Goal: Check status: Check status

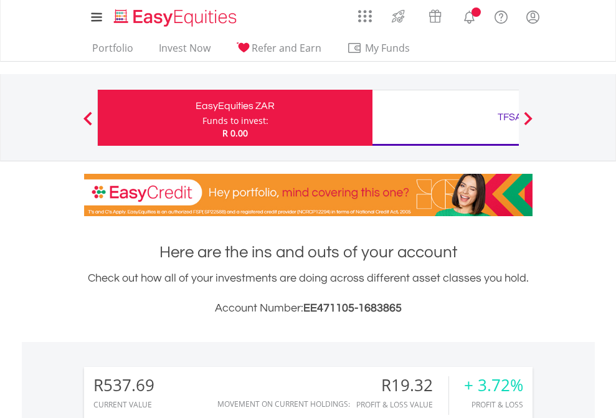
scroll to position [120, 196]
click at [202, 118] on div "Funds to invest:" at bounding box center [235, 121] width 66 height 12
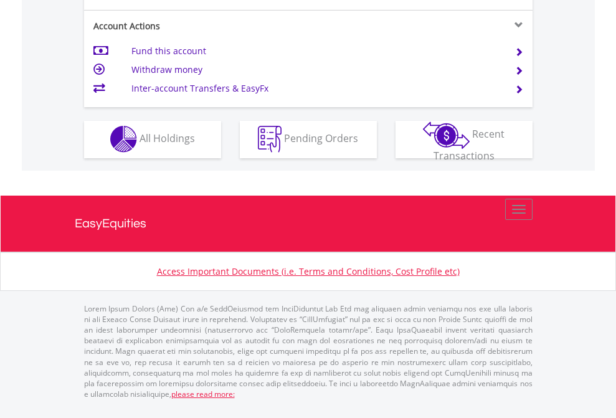
scroll to position [1165, 0]
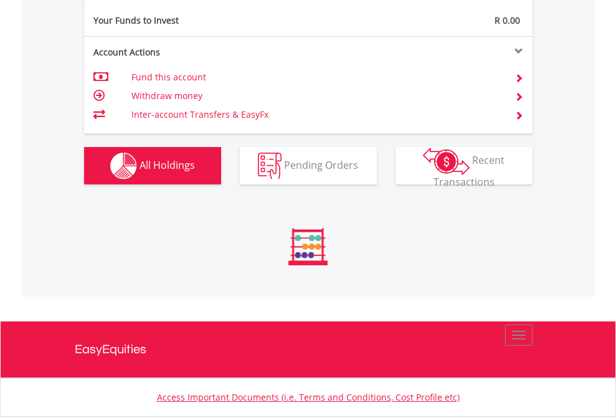
scroll to position [120, 196]
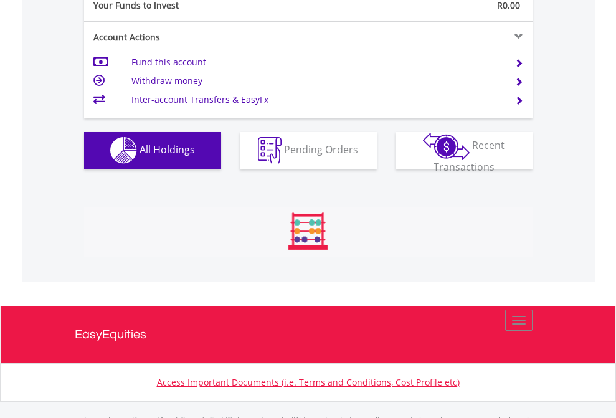
scroll to position [1233, 0]
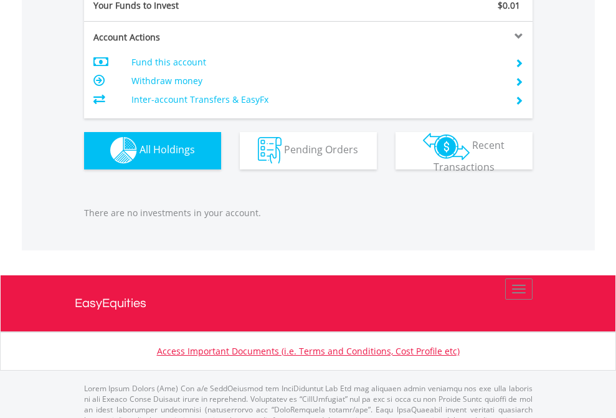
scroll to position [1233, 0]
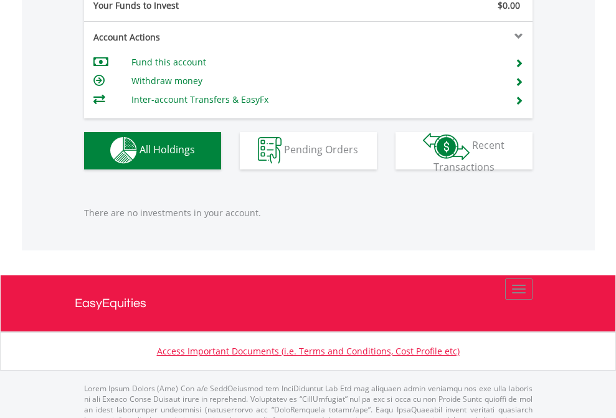
scroll to position [1233, 0]
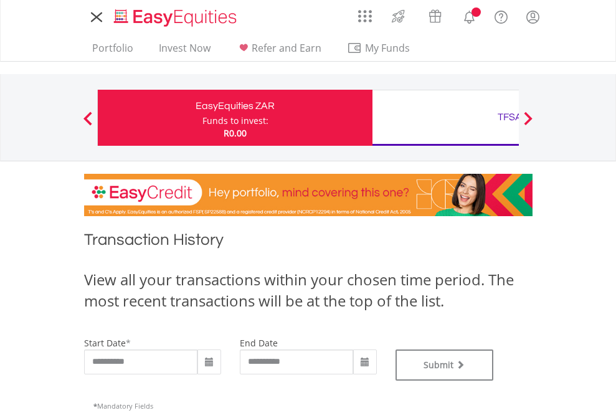
type input "**********"
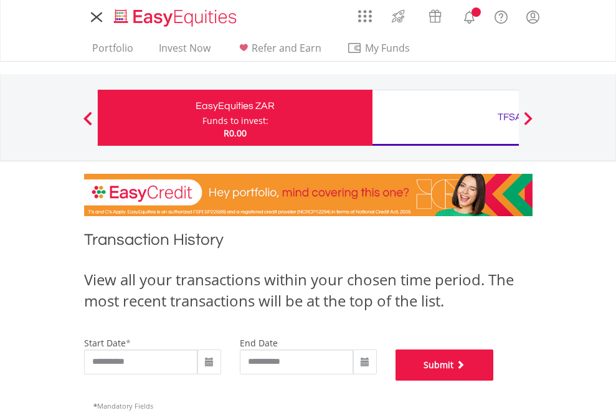
click at [494, 381] on button "Submit" at bounding box center [444, 364] width 98 height 31
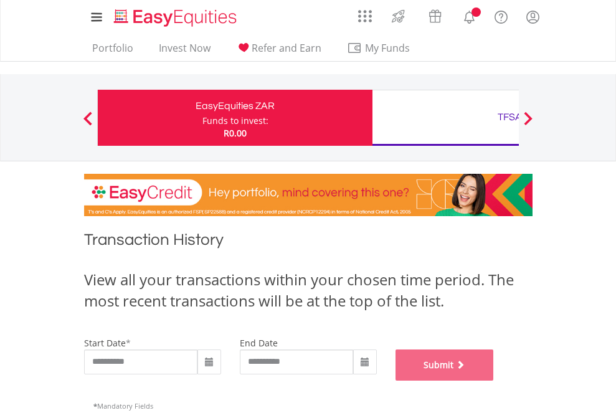
scroll to position [505, 0]
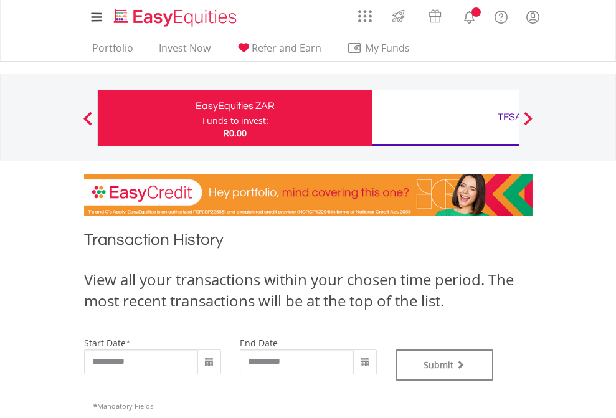
click at [445, 118] on div "TFSA" at bounding box center [510, 116] width 260 height 17
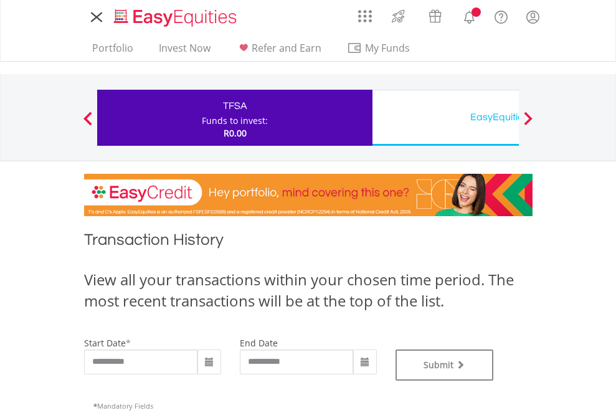
type input "**********"
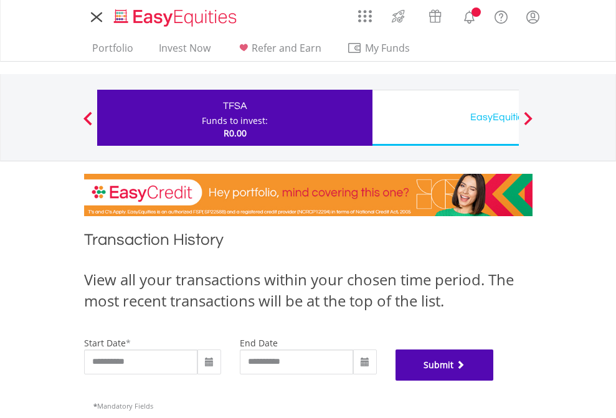
click at [494, 381] on button "Submit" at bounding box center [444, 364] width 98 height 31
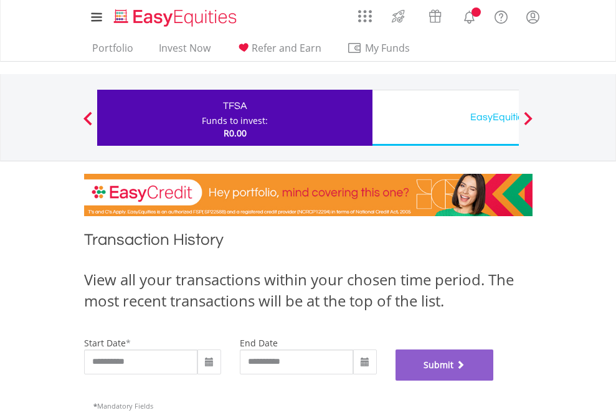
scroll to position [505, 0]
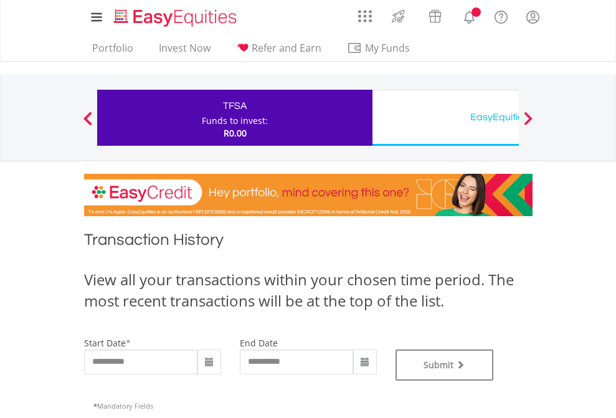
click at [445, 118] on div "EasyEquities USD" at bounding box center [510, 116] width 260 height 17
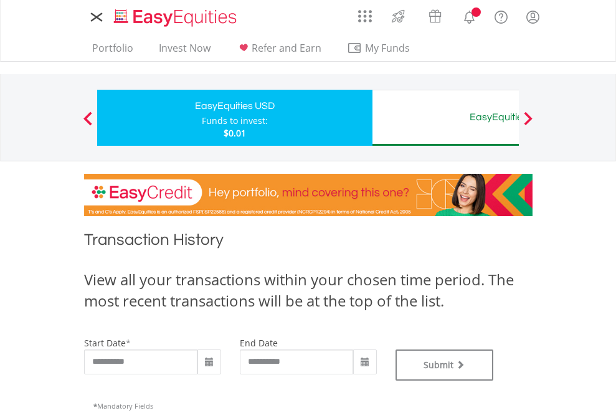
type input "**********"
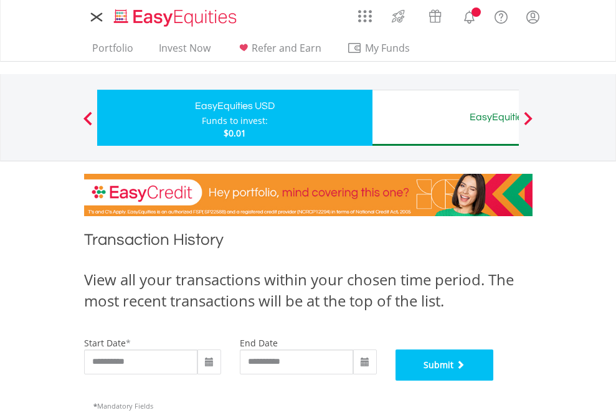
click at [494, 381] on button "Submit" at bounding box center [444, 364] width 98 height 31
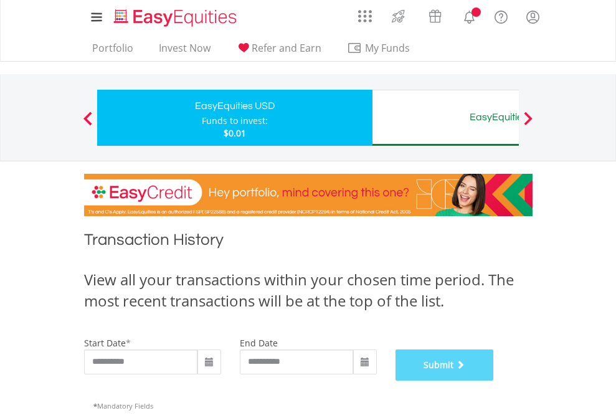
scroll to position [505, 0]
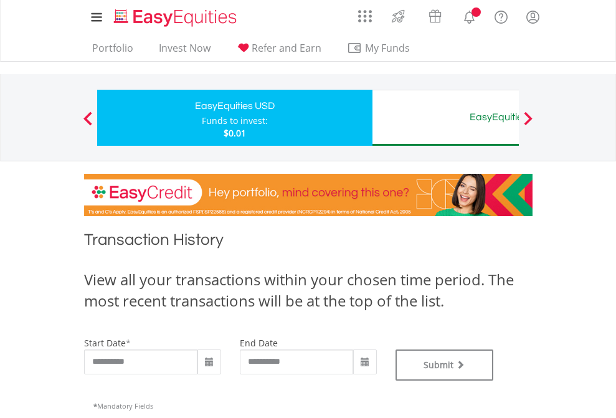
click at [445, 118] on div "EasyEquities AUD" at bounding box center [510, 116] width 260 height 17
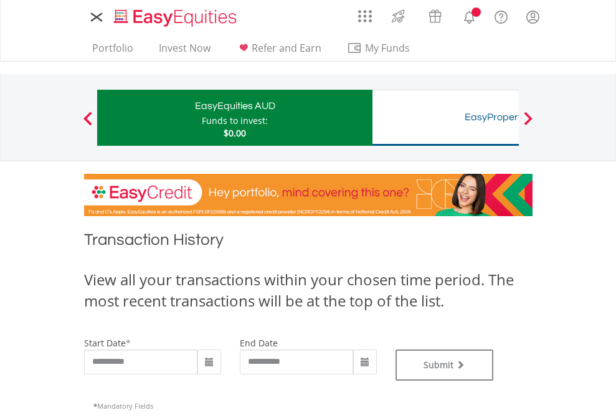
type input "**********"
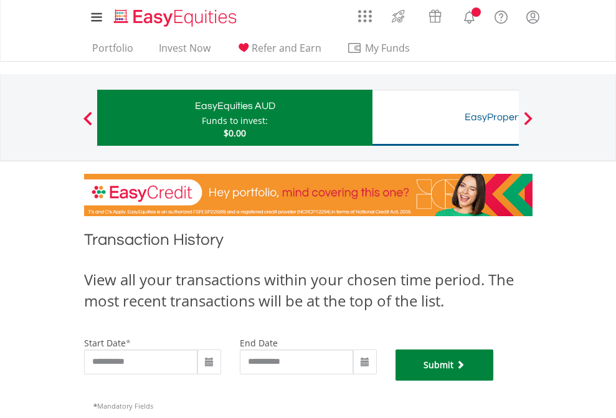
click at [494, 381] on button "Submit" at bounding box center [444, 364] width 98 height 31
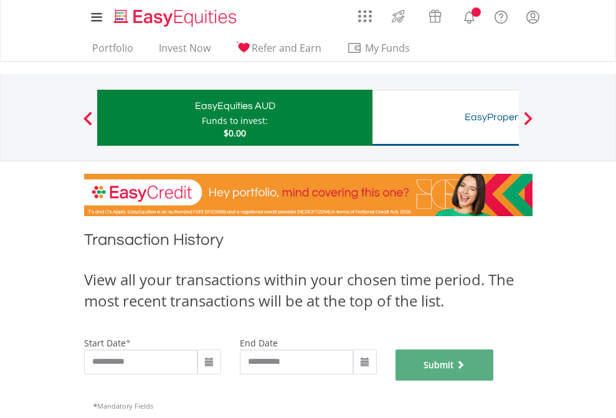
scroll to position [505, 0]
